Goal: Complete application form

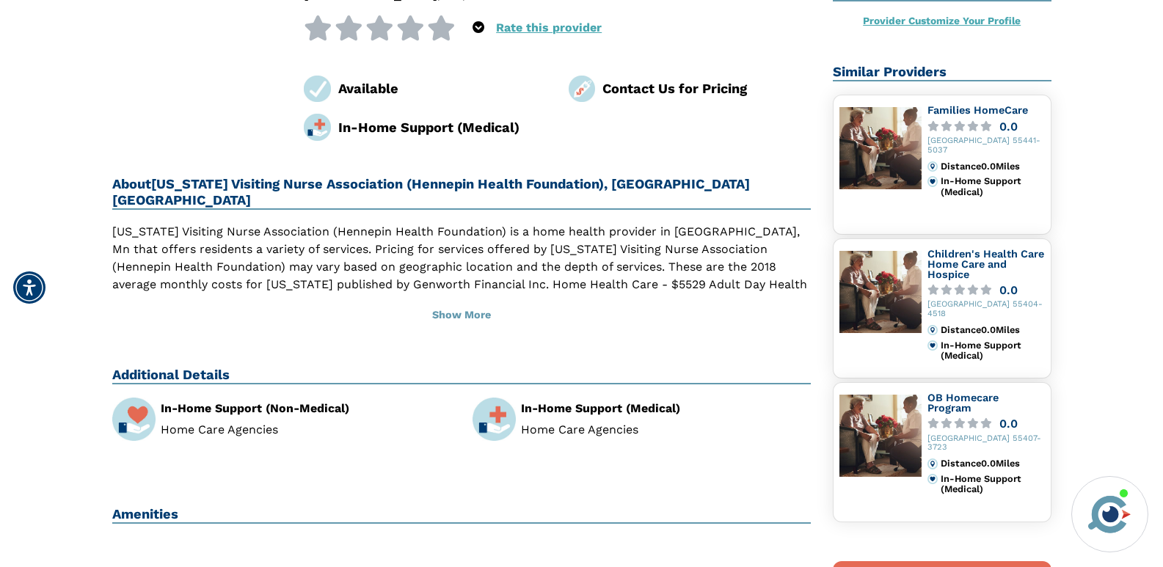
scroll to position [285, 0]
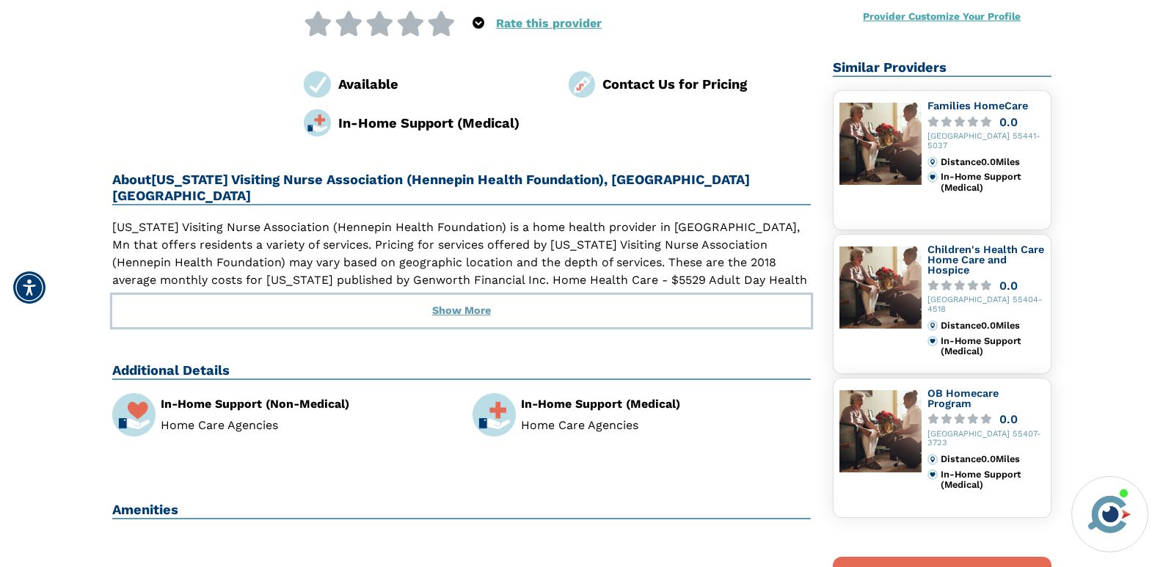
click at [457, 295] on button "Show More" at bounding box center [461, 311] width 699 height 32
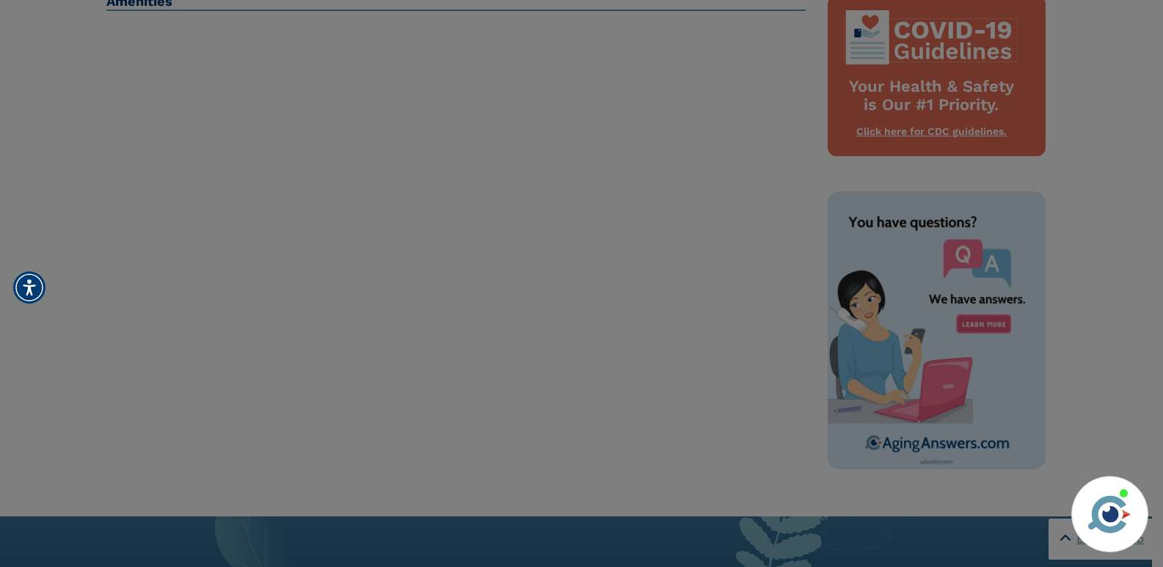
scroll to position [747, 0]
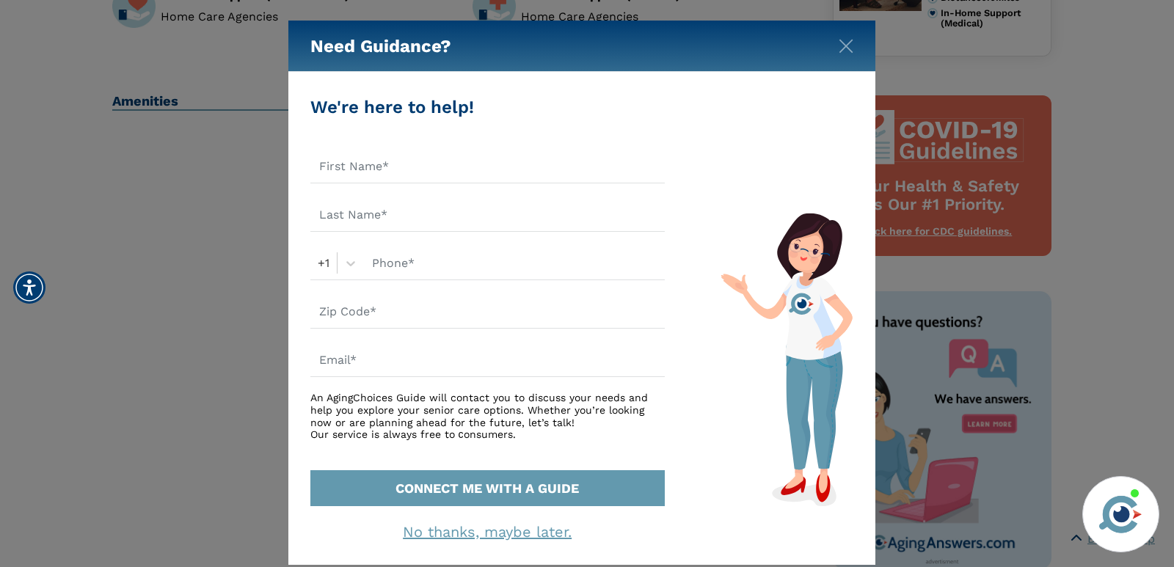
drag, startPoint x: 1168, startPoint y: 175, endPoint x: 1170, endPoint y: 107, distance: 67.5
click at [1162, 112] on html "Home Search Browse Get Started Learn For Providers Company Contact Sign In Sign…" at bounding box center [587, 130] width 1174 height 1754
click at [839, 43] on img "Close" at bounding box center [846, 46] width 15 height 15
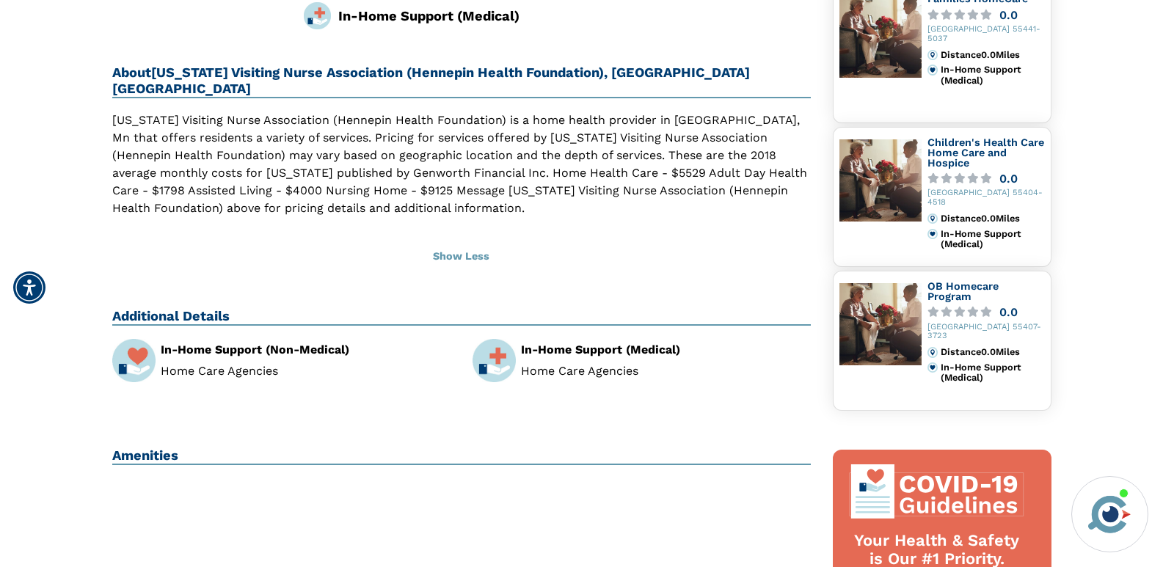
scroll to position [388, 0]
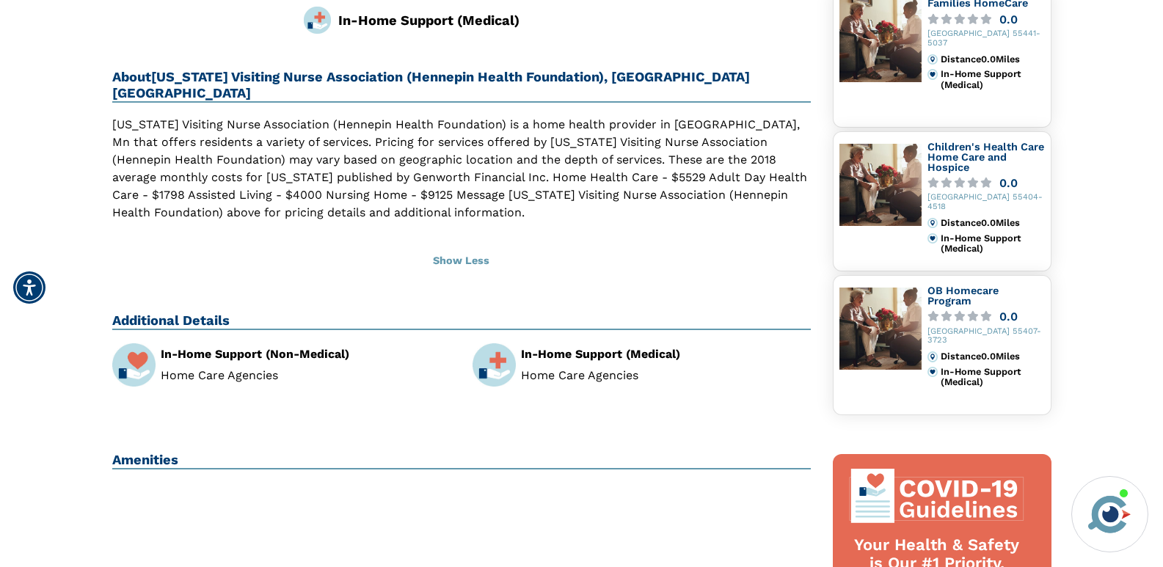
click at [506, 343] on img at bounding box center [494, 364] width 43 height 43
click at [494, 343] on img at bounding box center [494, 364] width 43 height 43
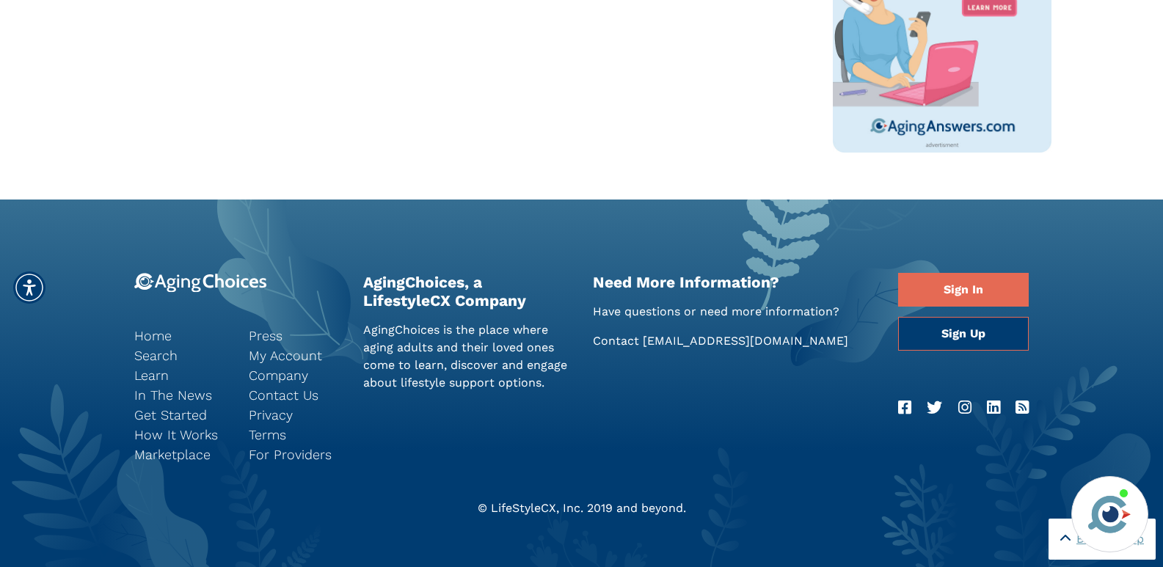
scroll to position [1170, 0]
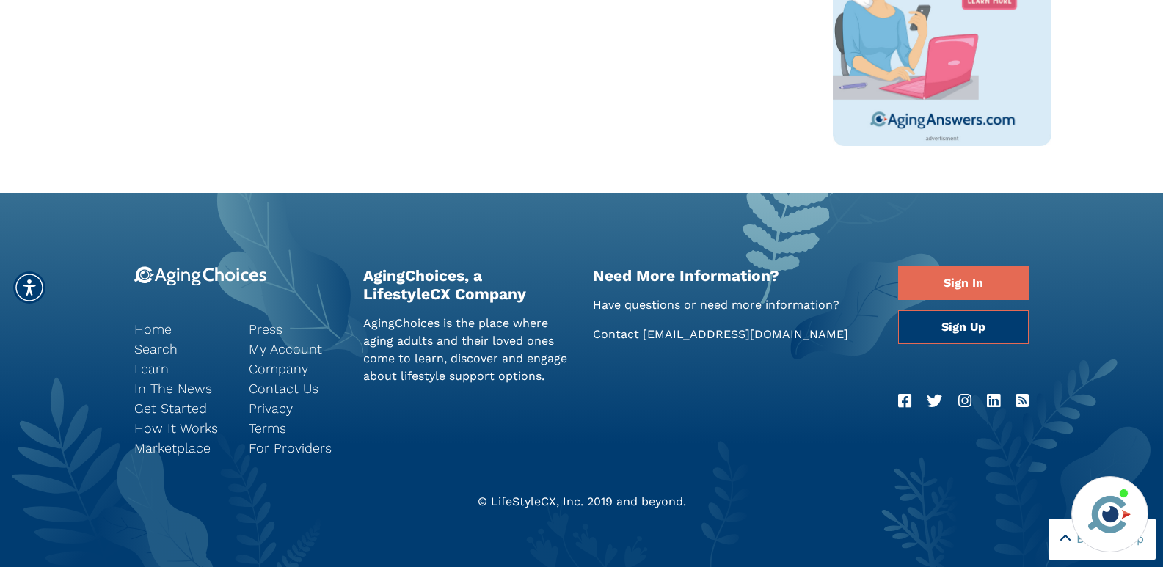
click at [181, 429] on link "How It Works" at bounding box center [180, 428] width 92 height 20
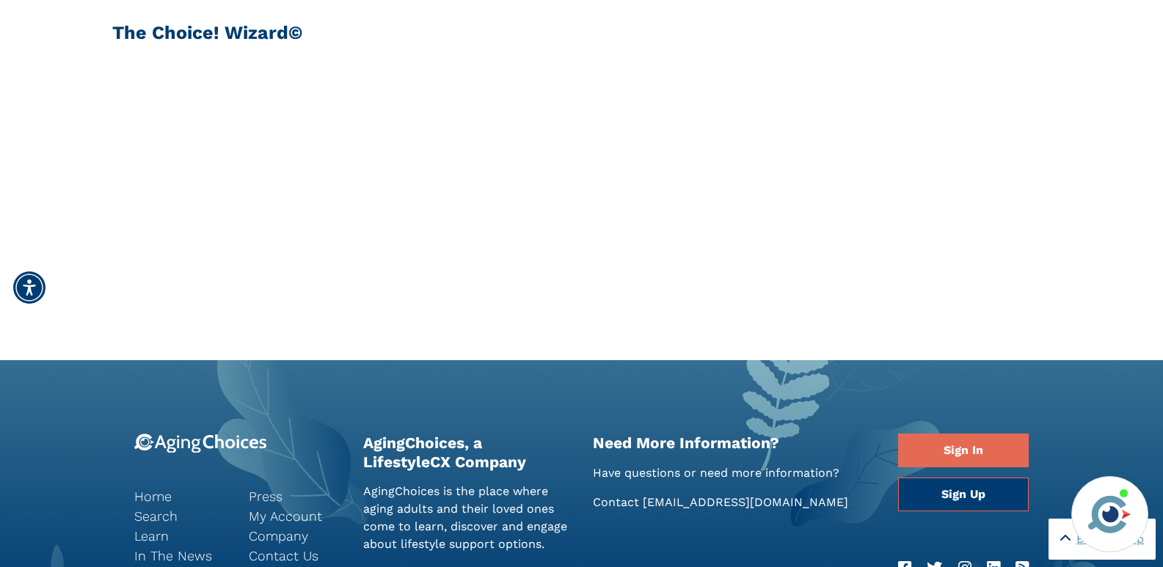
scroll to position [612, 0]
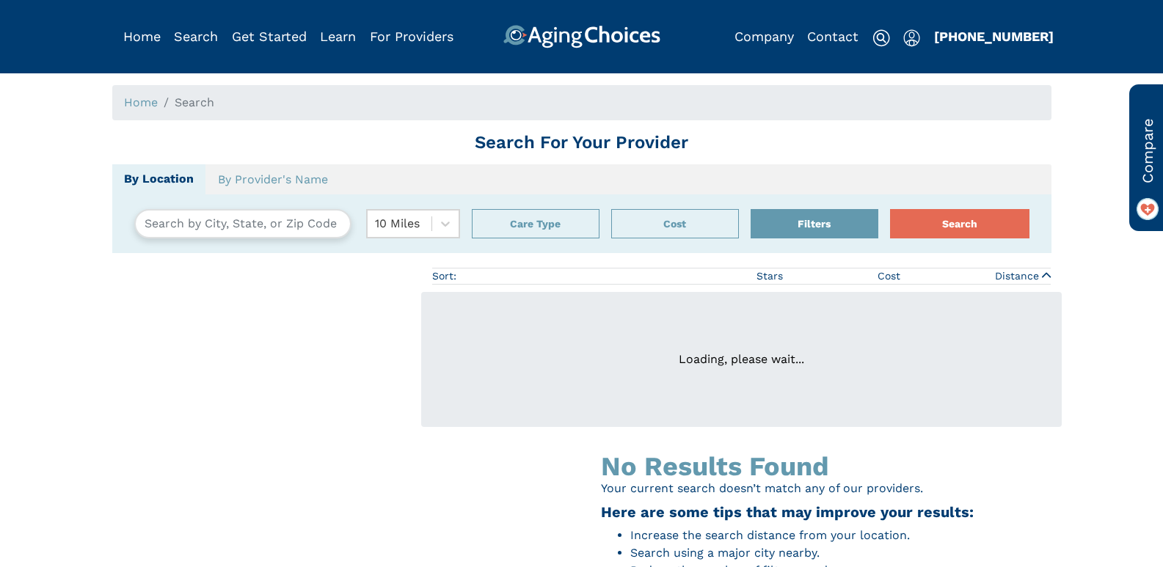
type input "Ankeny, Iowa, USA 50023"
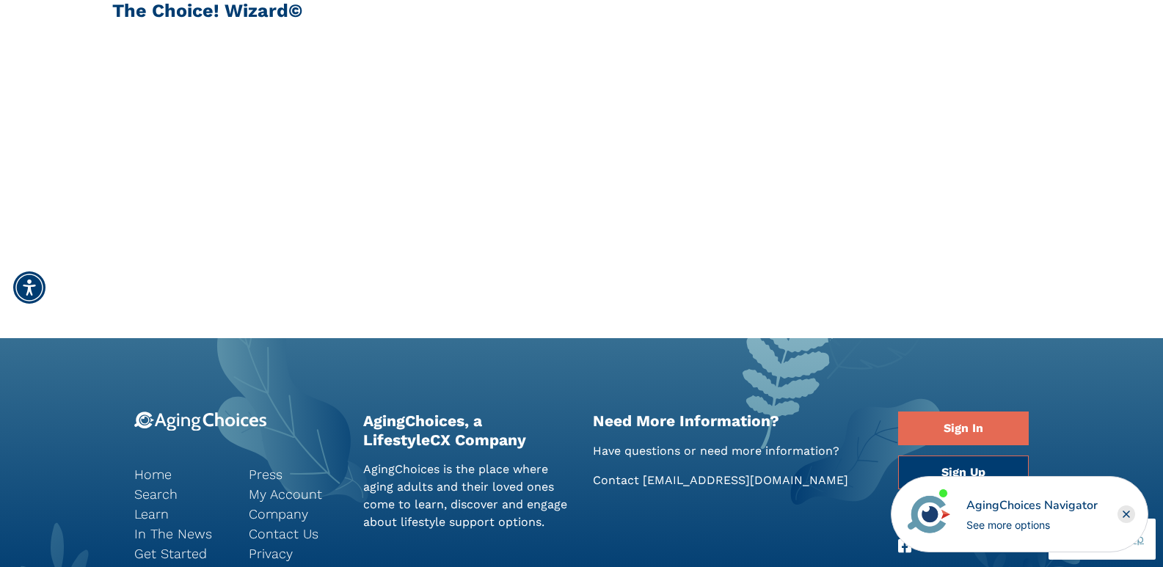
click at [1011, 527] on div "See more options" at bounding box center [1031, 524] width 131 height 15
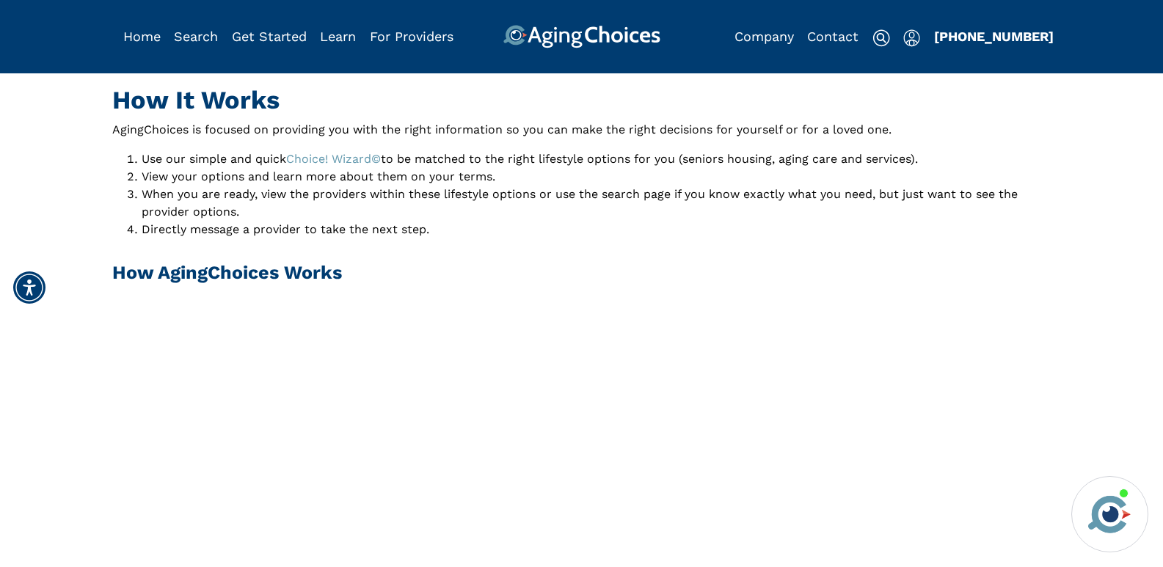
click at [134, 34] on link "Home" at bounding box center [141, 36] width 37 height 15
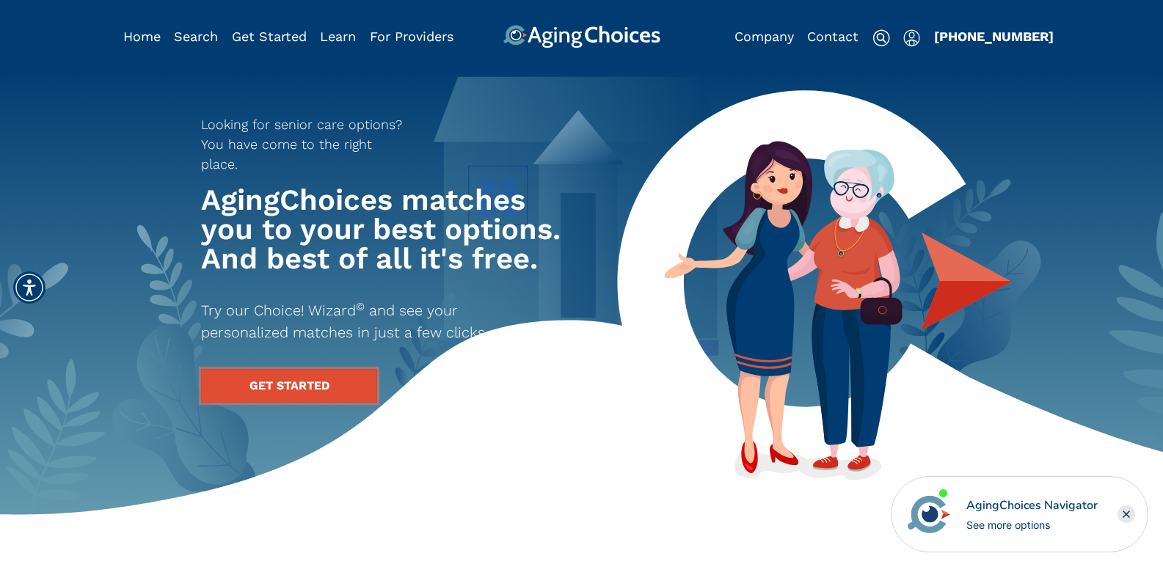
click at [269, 369] on link "GET STARTED" at bounding box center [289, 386] width 176 height 34
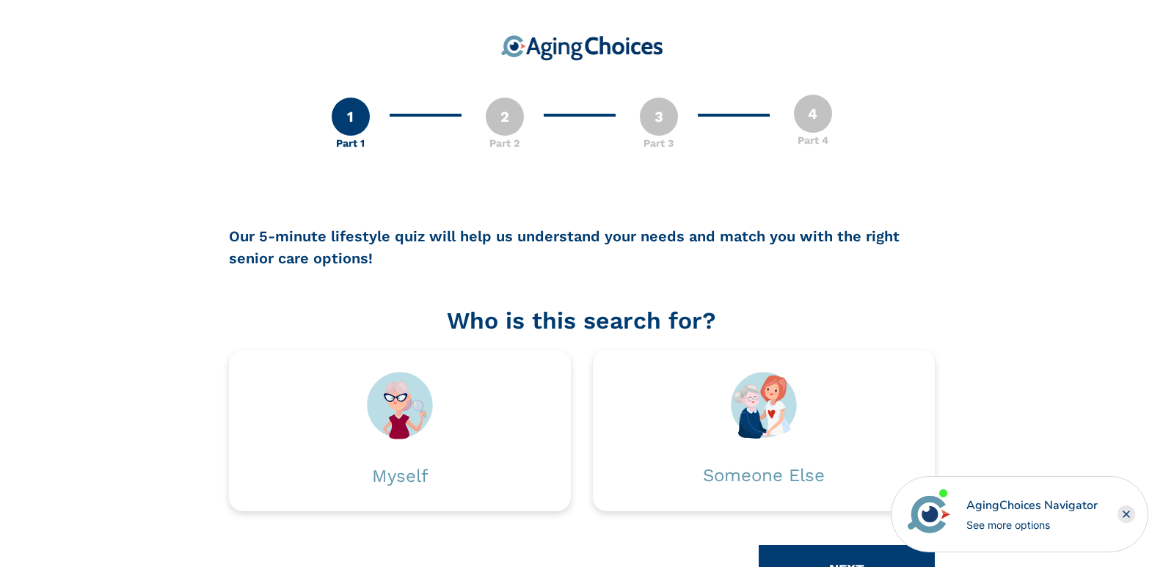
click at [749, 427] on img at bounding box center [764, 405] width 66 height 67
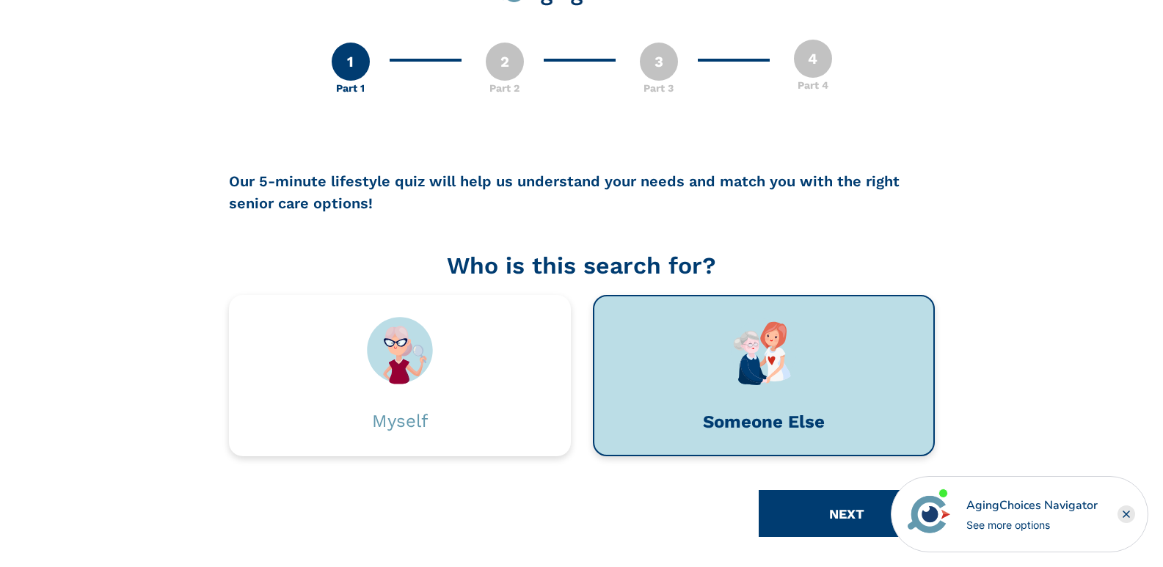
scroll to position [60, 0]
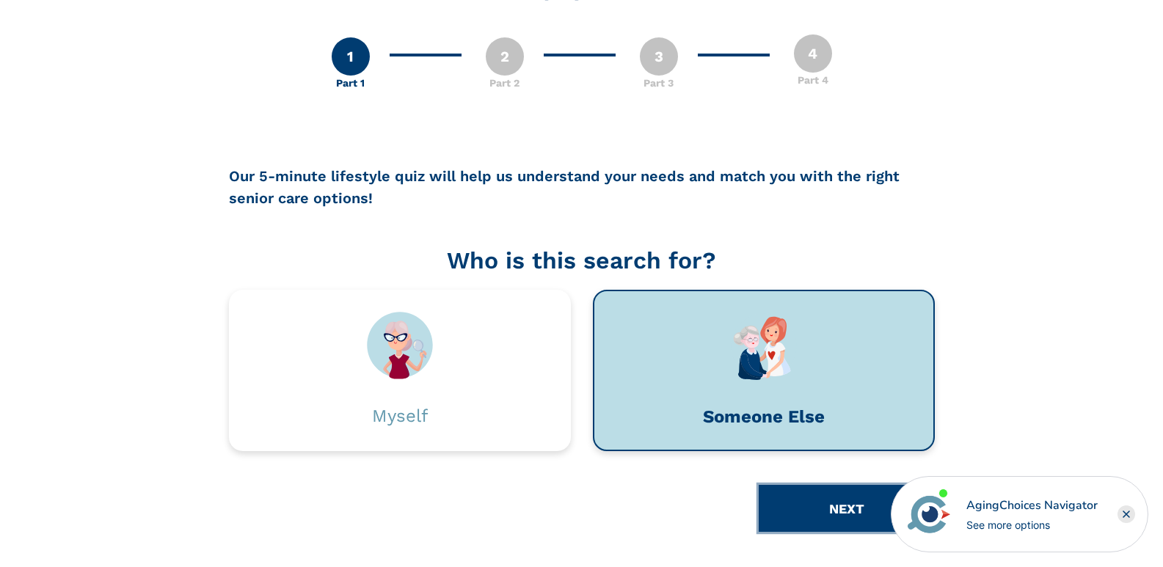
click at [857, 513] on button "NEXT" at bounding box center [847, 508] width 176 height 47
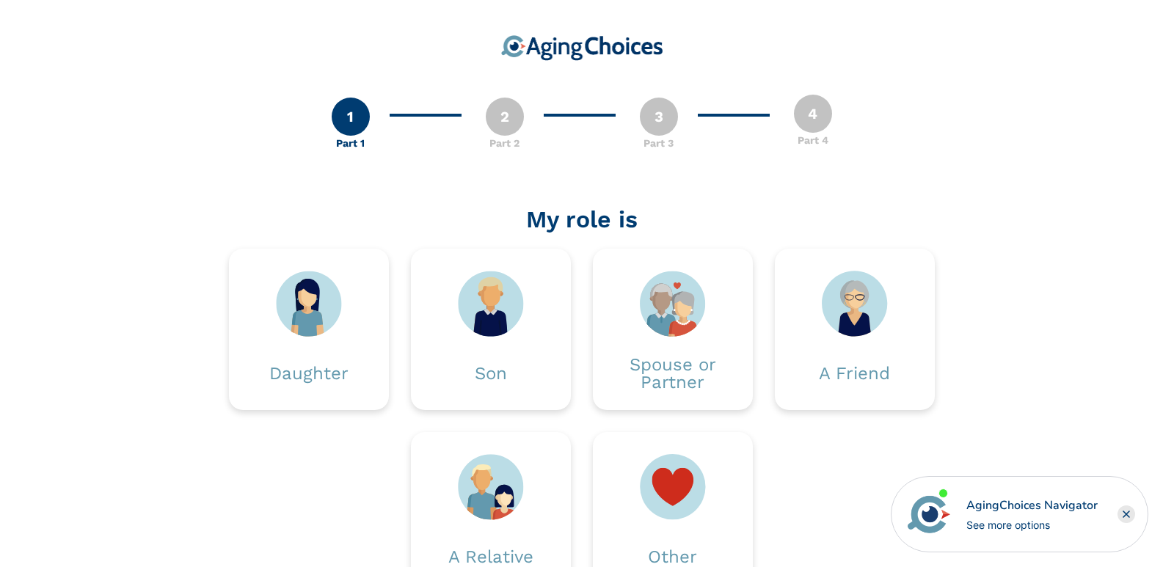
click at [673, 375] on div "Spouse or Partner" at bounding box center [673, 373] width 116 height 35
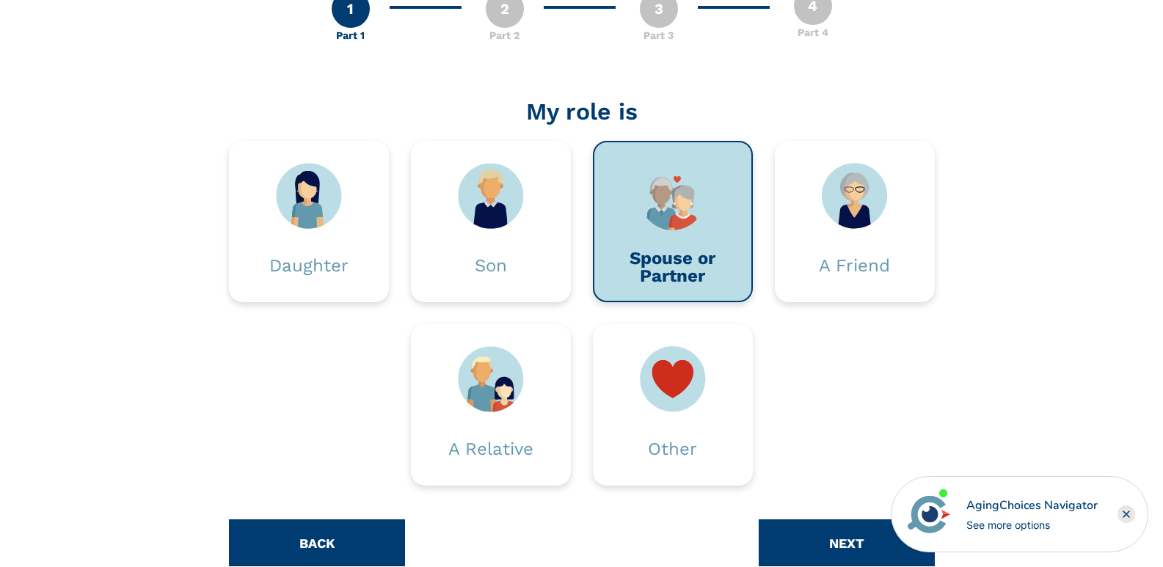
scroll to position [142, 0]
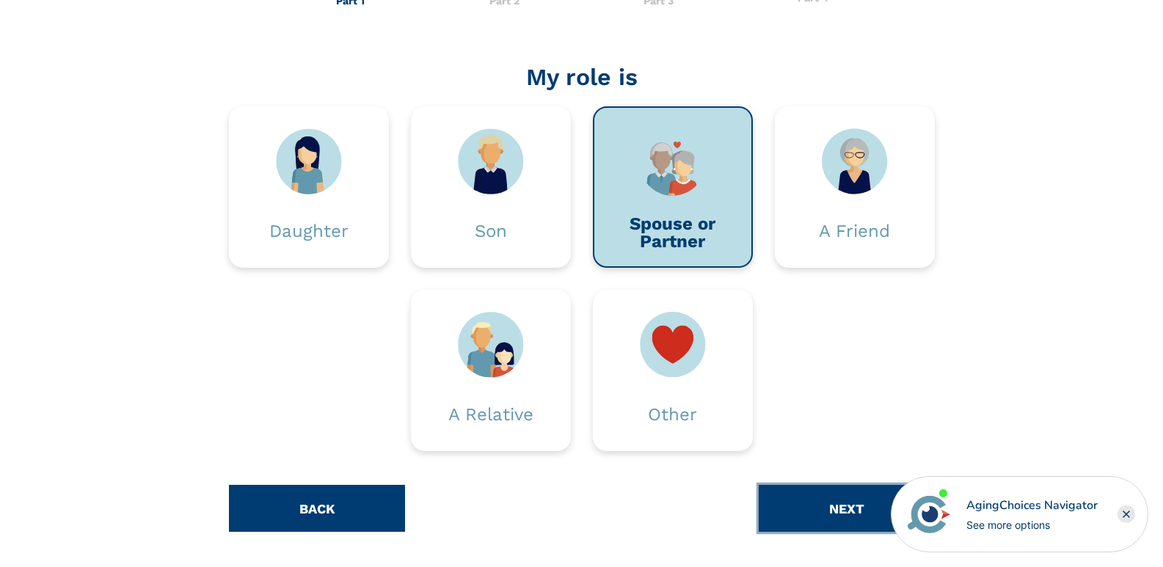
click at [824, 505] on button "NEXT" at bounding box center [847, 508] width 176 height 47
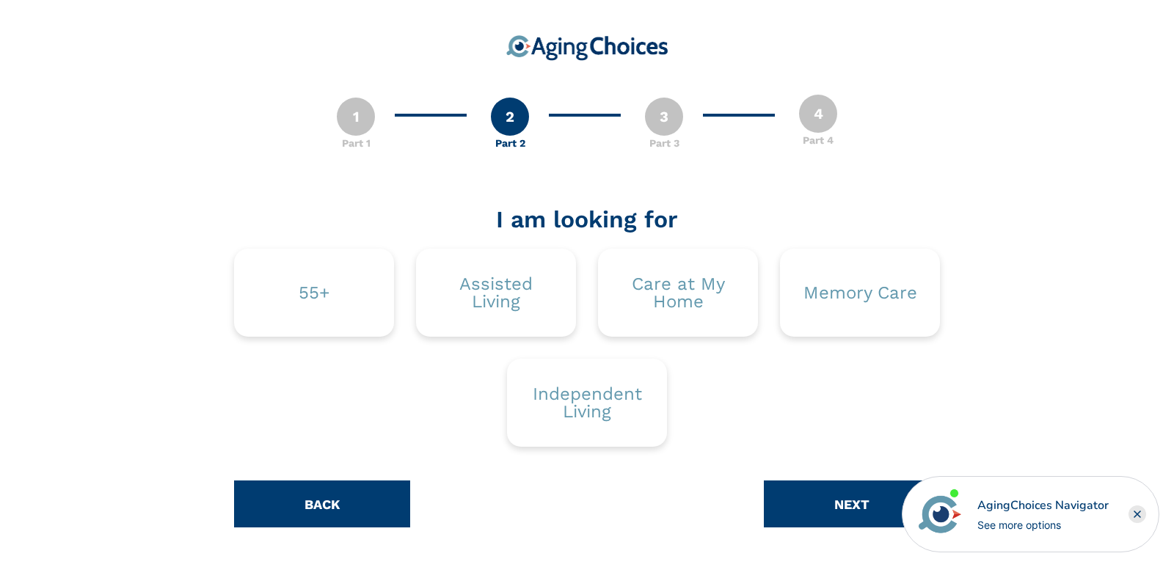
click at [676, 293] on div "Care at My Home" at bounding box center [678, 292] width 116 height 35
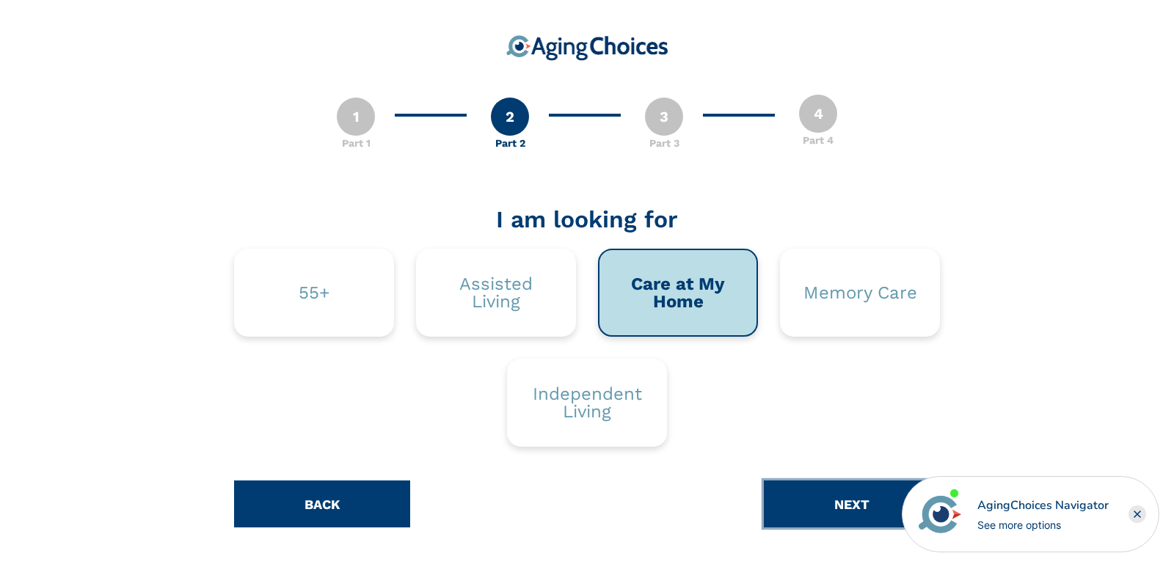
click at [842, 503] on button "NEXT" at bounding box center [852, 504] width 176 height 47
